Goal: Task Accomplishment & Management: Complete application form

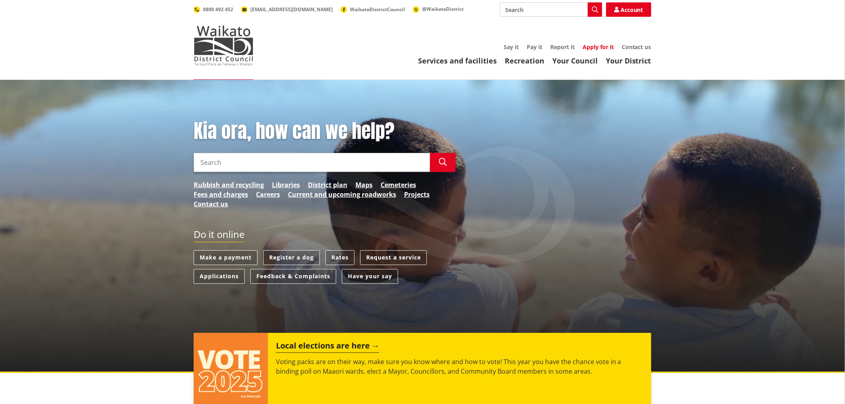
click at [588, 45] on link "Apply for it" at bounding box center [598, 47] width 31 height 8
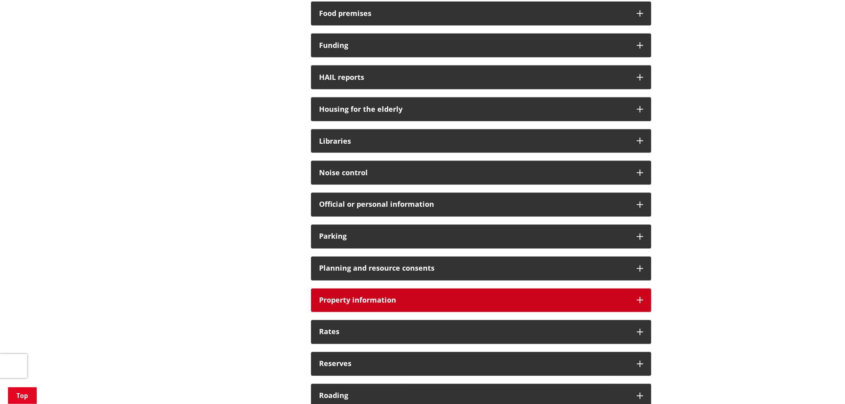
scroll to position [444, 0]
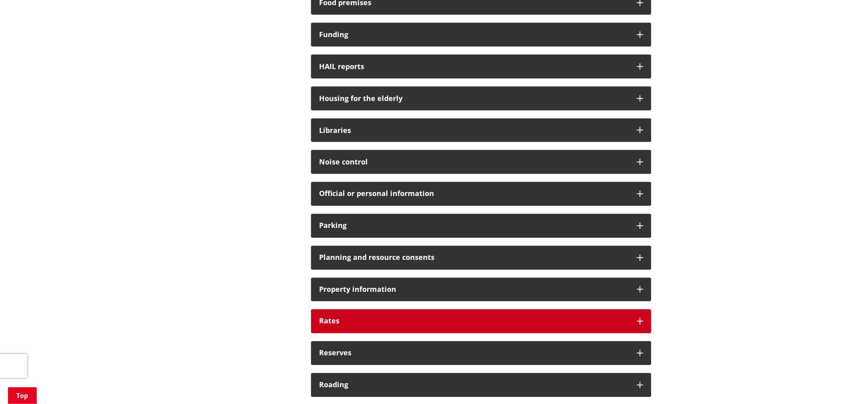
click at [372, 328] on div "Rates" at bounding box center [481, 322] width 340 height 24
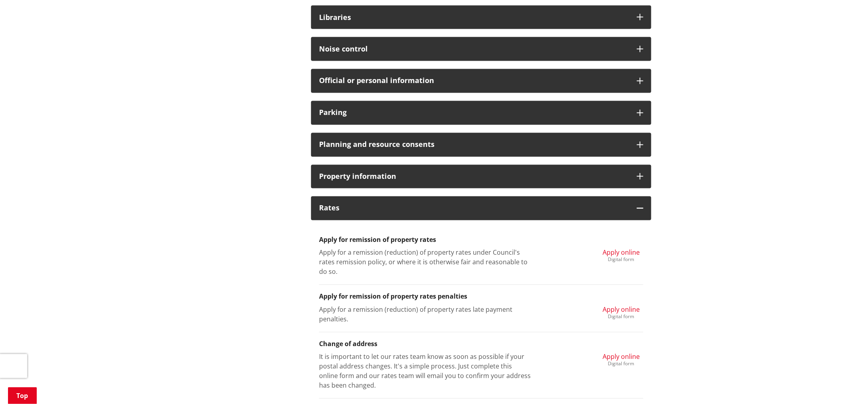
scroll to position [577, 0]
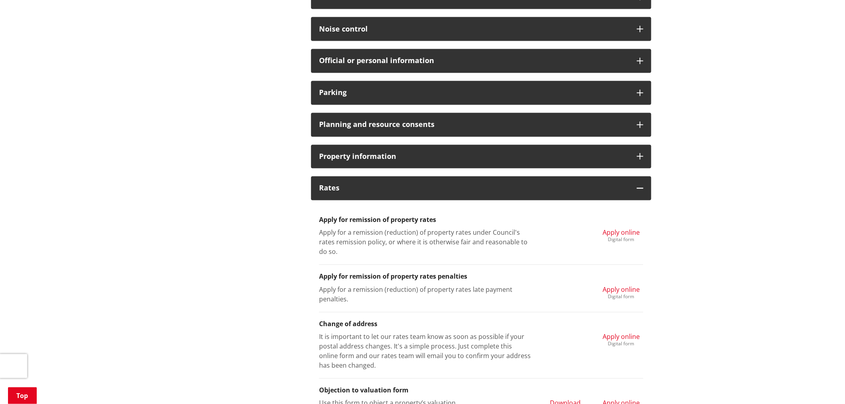
click at [623, 233] on span "Apply online" at bounding box center [621, 232] width 37 height 9
